Goal: Find specific page/section: Find specific page/section

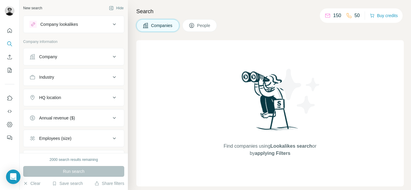
click at [205, 23] on span "People" at bounding box center [204, 26] width 14 height 6
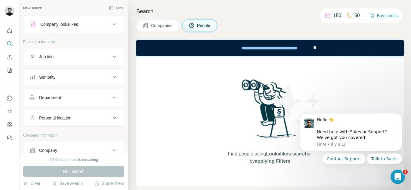
click at [166, 24] on span "Companies" at bounding box center [162, 26] width 22 height 6
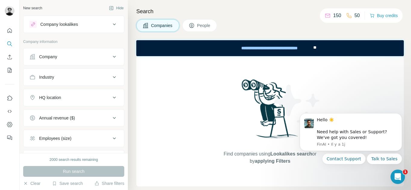
click at [193, 24] on icon at bounding box center [191, 26] width 6 height 6
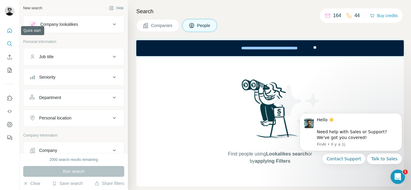
click at [8, 32] on icon "Quick start" at bounding box center [10, 30] width 5 height 5
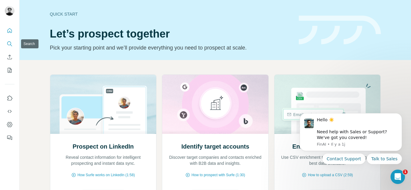
click at [9, 47] on button "Search" at bounding box center [10, 43] width 10 height 11
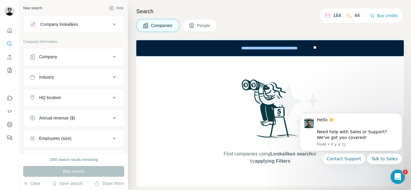
click at [111, 25] on icon at bounding box center [114, 24] width 7 height 7
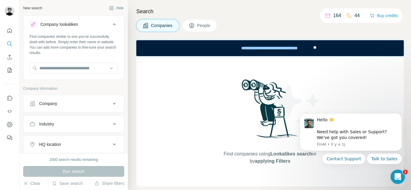
click at [111, 25] on icon at bounding box center [114, 24] width 7 height 7
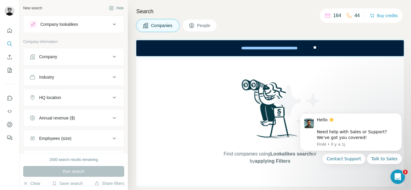
click at [206, 29] on button "People" at bounding box center [199, 25] width 35 height 13
